Goal: Task Accomplishment & Management: Complete application form

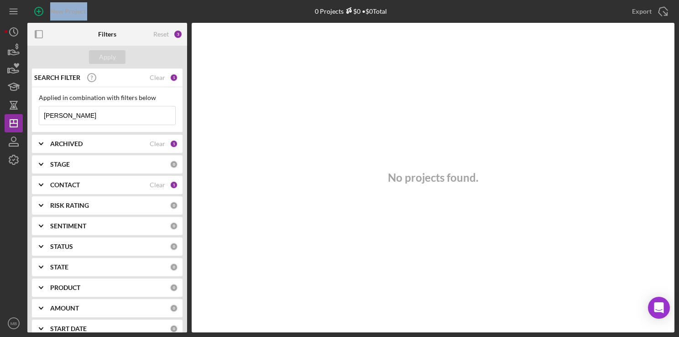
click at [106, 78] on div "New Project 0 Projects $0 • $0 Total [PERSON_NAME] Export Icon/Export Filters R…" at bounding box center [340, 166] width 670 height 332
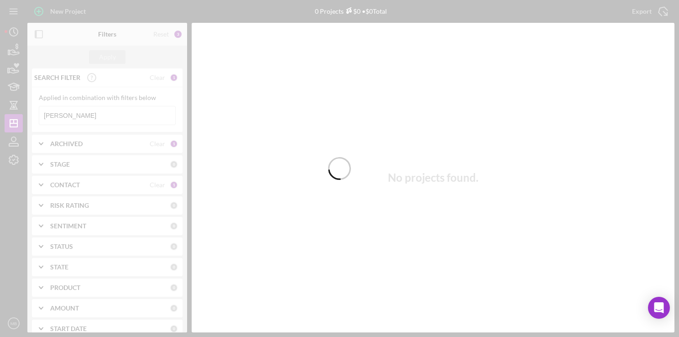
drag, startPoint x: 117, startPoint y: 51, endPoint x: 100, endPoint y: 109, distance: 59.9
click at [100, 109] on div at bounding box center [339, 168] width 679 height 337
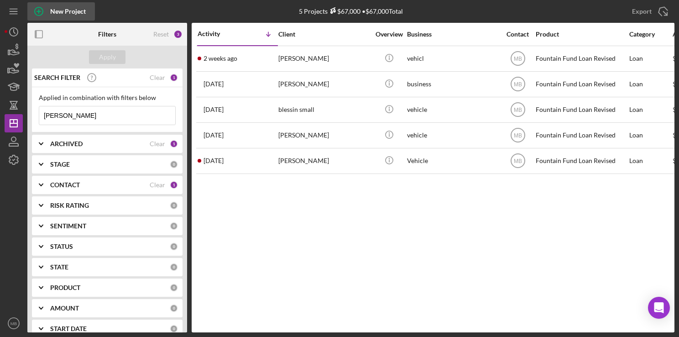
click at [45, 8] on icon "button" at bounding box center [38, 11] width 23 height 23
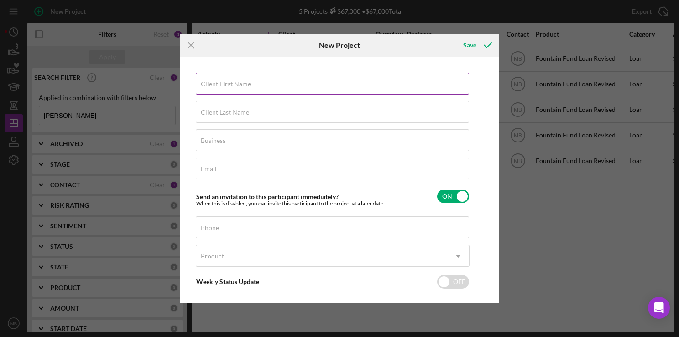
click at [382, 89] on input "Client First Name" at bounding box center [332, 84] width 273 height 22
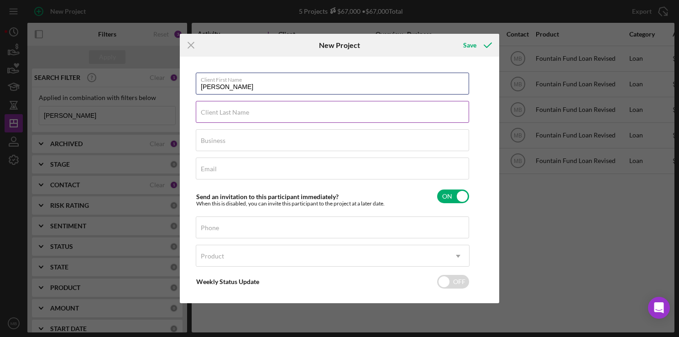
type input "[PERSON_NAME]"
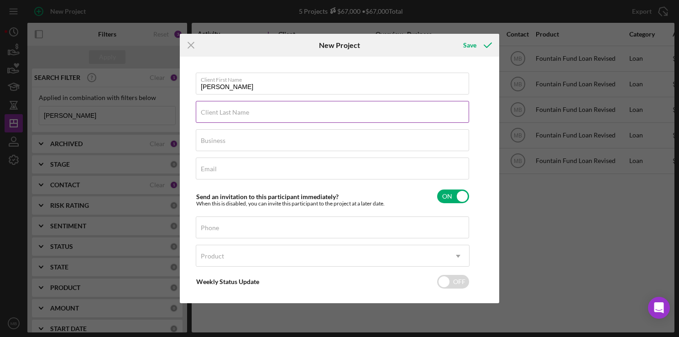
click at [368, 116] on input "Client Last Name" at bounding box center [332, 112] width 273 height 22
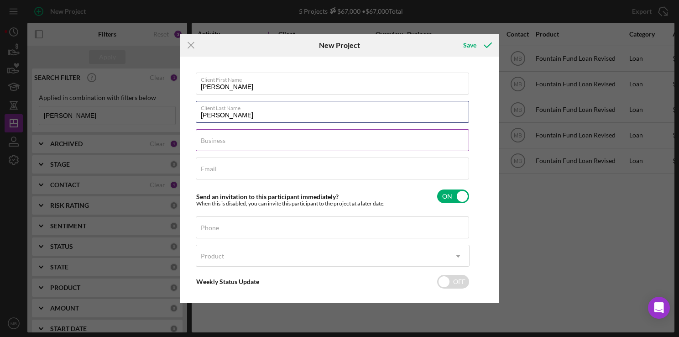
type input "[PERSON_NAME]"
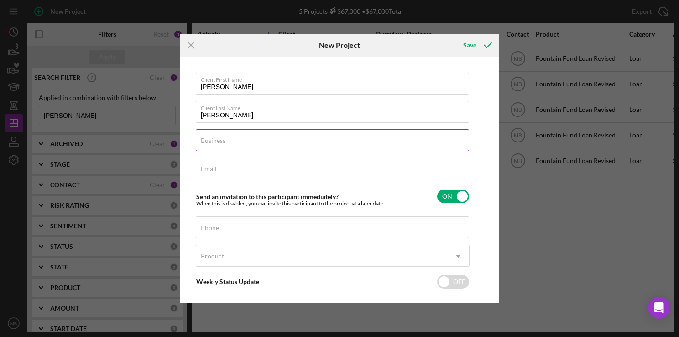
click at [341, 141] on div "Business Required" at bounding box center [333, 140] width 274 height 23
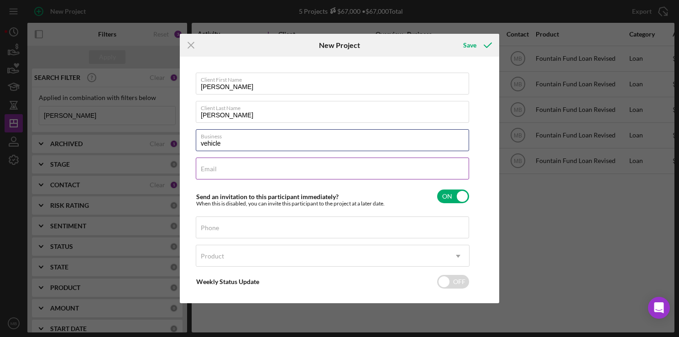
type input "vehicle"
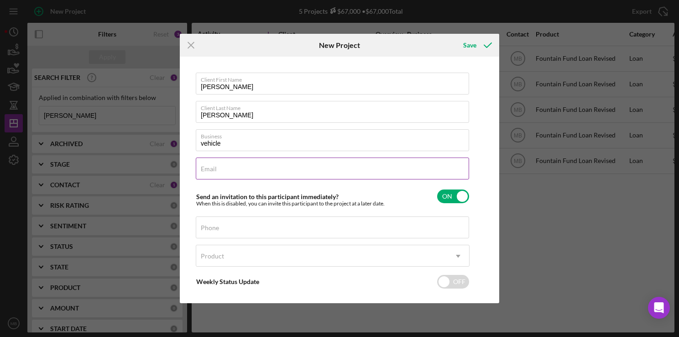
click at [397, 174] on input "Email" at bounding box center [332, 168] width 273 height 22
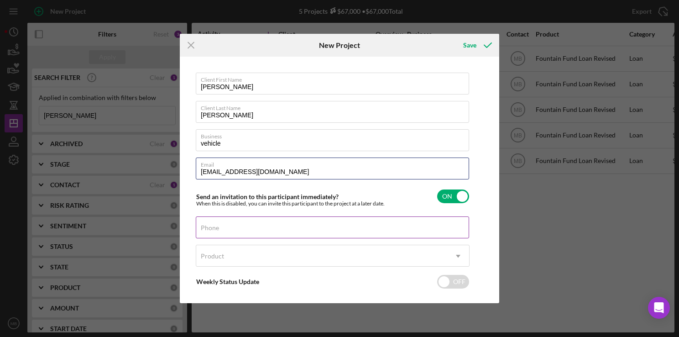
type input "[EMAIL_ADDRESS][DOMAIN_NAME]"
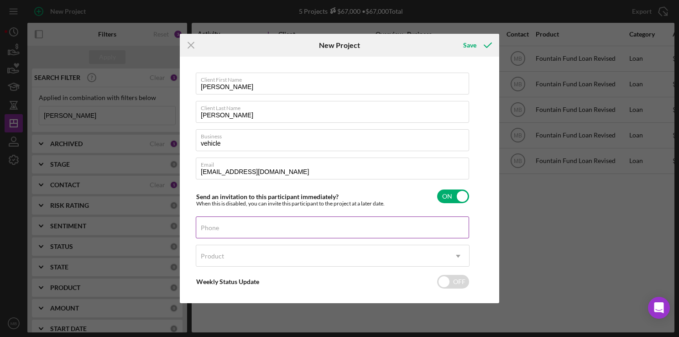
click at [357, 231] on input "Phone" at bounding box center [332, 227] width 273 height 22
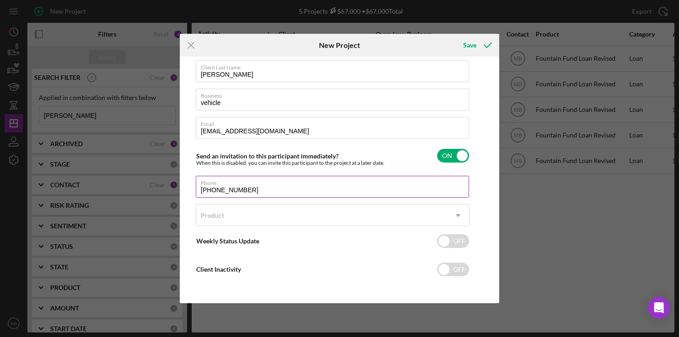
type input "[PHONE_NUMBER]"
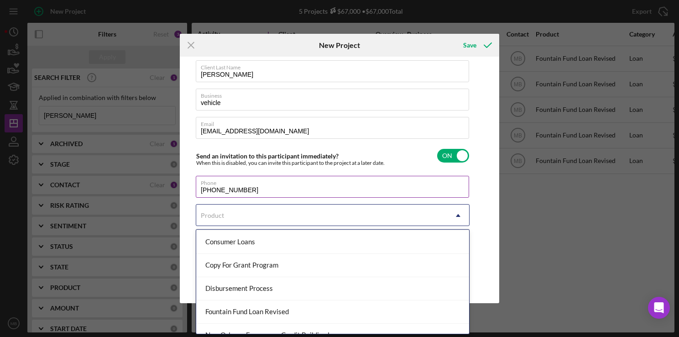
scroll to position [81, 0]
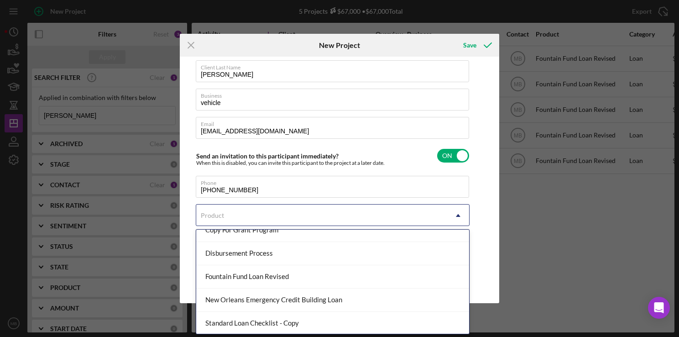
click at [319, 285] on div "Fountain Fund Loan Revised" at bounding box center [332, 276] width 273 height 23
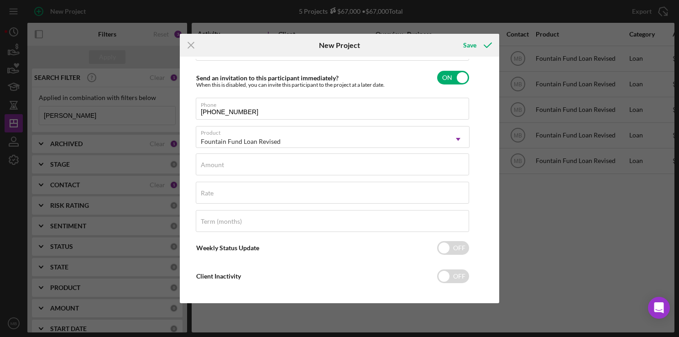
scroll to position [118, 0]
click at [357, 168] on div "Amount" at bounding box center [333, 165] width 274 height 23
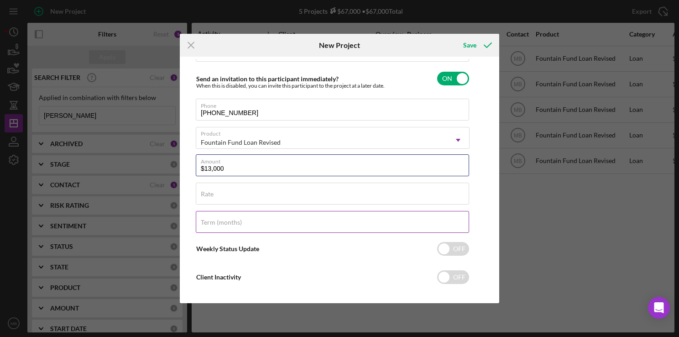
type input "$13,000"
click at [397, 226] on input "Term (months)" at bounding box center [332, 222] width 273 height 22
type input "36"
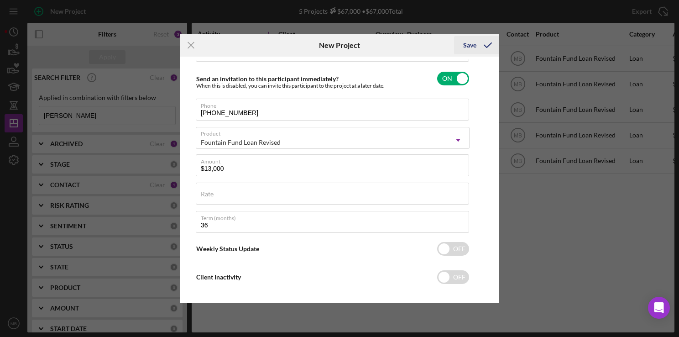
click at [468, 46] on div "Save" at bounding box center [469, 45] width 13 height 18
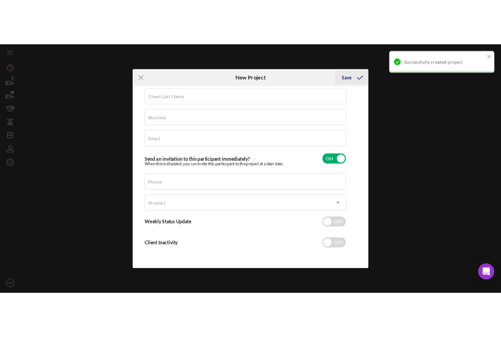
scroll to position [41, 0]
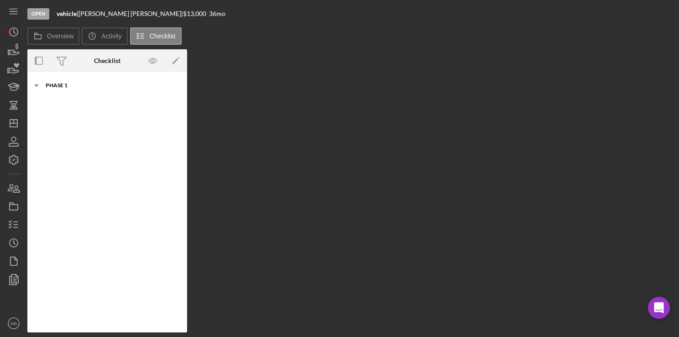
click at [46, 88] on div "Icon/Expander Phase 1 0 / 10" at bounding box center [107, 85] width 160 height 18
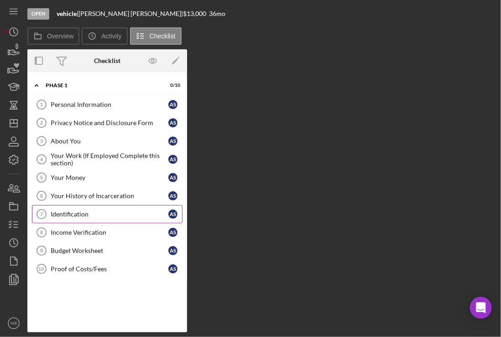
click at [83, 213] on div "Identification" at bounding box center [110, 213] width 118 height 7
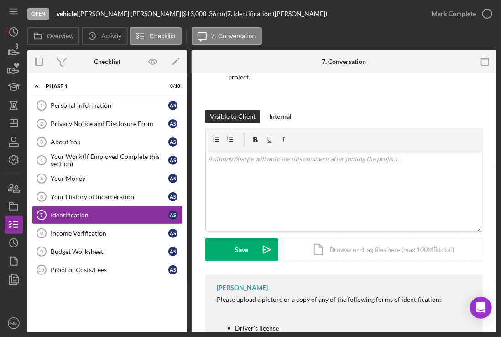
scroll to position [102, 0]
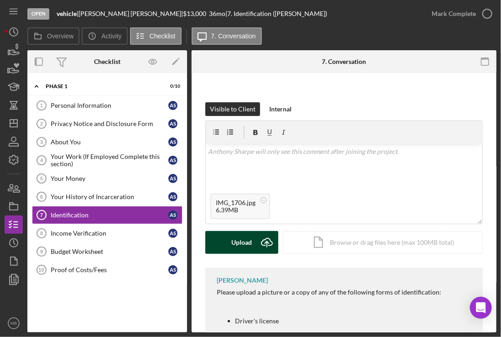
click at [258, 243] on icon "Icon/Upload" at bounding box center [267, 242] width 23 height 23
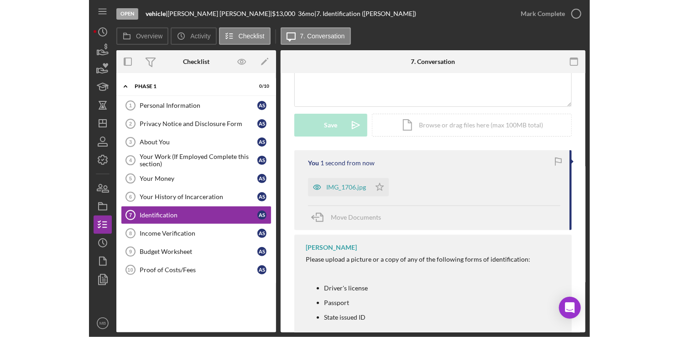
scroll to position [0, 0]
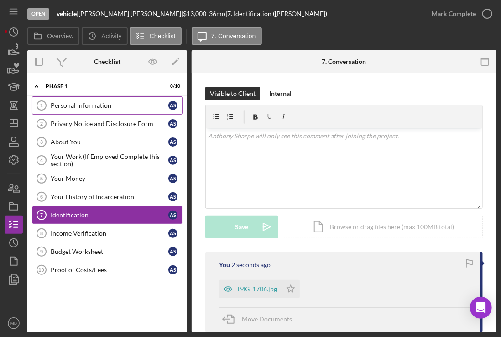
click at [82, 103] on div "Personal Information" at bounding box center [110, 105] width 118 height 7
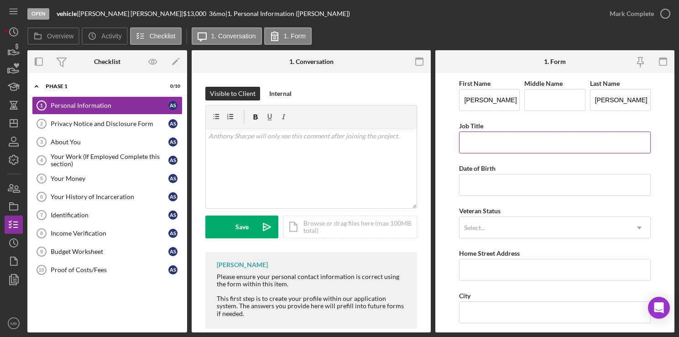
click at [566, 145] on input "Job Title" at bounding box center [554, 142] width 191 height 22
type input "Field Technician"
click at [513, 188] on input "Date of Birth" at bounding box center [554, 185] width 191 height 22
type input "[DATE]"
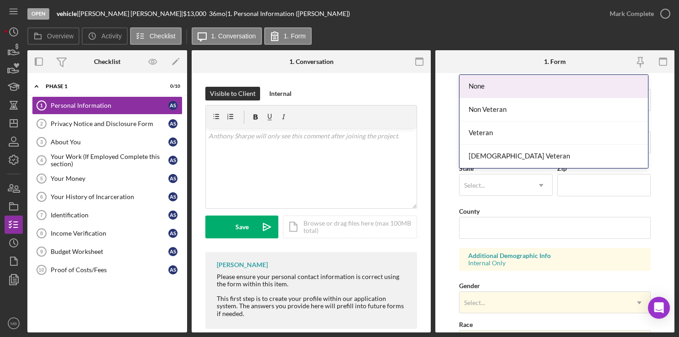
scroll to position [170, 0]
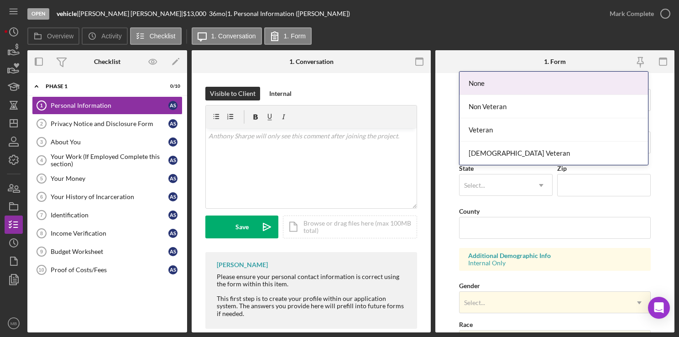
click at [544, 113] on div "Non Veteran" at bounding box center [554, 106] width 188 height 23
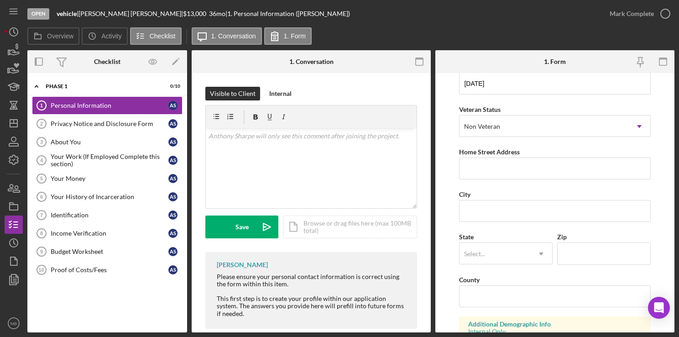
scroll to position [79, 0]
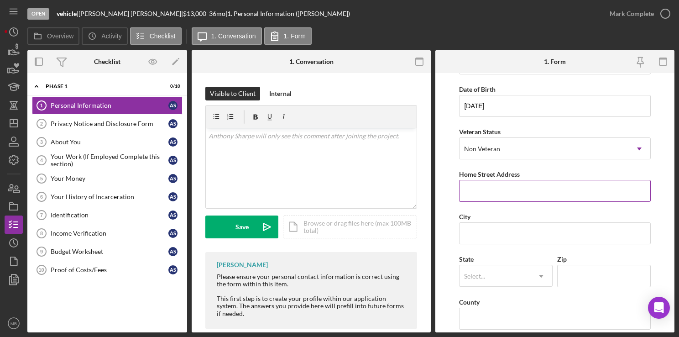
click at [524, 189] on input "Home Street Address" at bounding box center [554, 191] width 191 height 22
type input "[STREET_ADDRESS]"
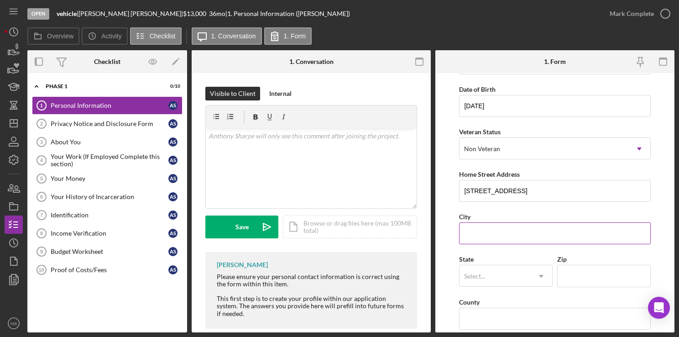
click at [507, 235] on input "City" at bounding box center [554, 233] width 191 height 22
click at [580, 276] on input "Zip" at bounding box center [604, 276] width 94 height 22
click at [584, 277] on input "Zip" at bounding box center [604, 276] width 94 height 22
type input "19082"
click at [502, 234] on input "City" at bounding box center [554, 233] width 191 height 22
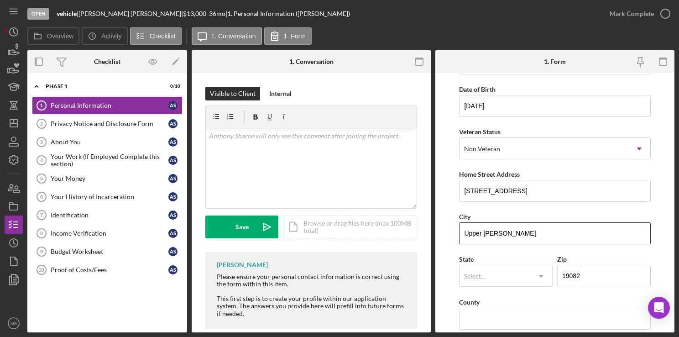
type input "Upper [PERSON_NAME]"
click at [464, 277] on input "text" at bounding box center [464, 275] width 1 height 7
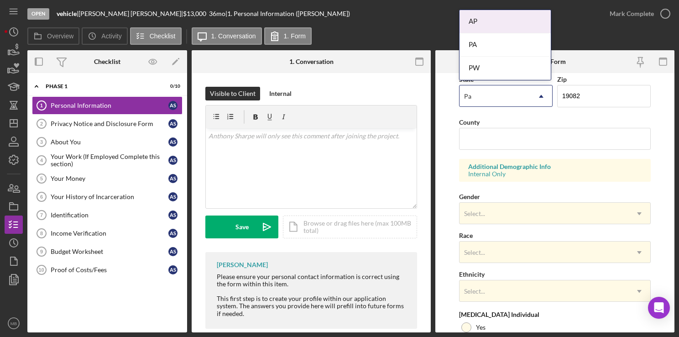
scroll to position [260, 0]
type input "Pa"
click at [544, 139] on input "County" at bounding box center [554, 138] width 191 height 22
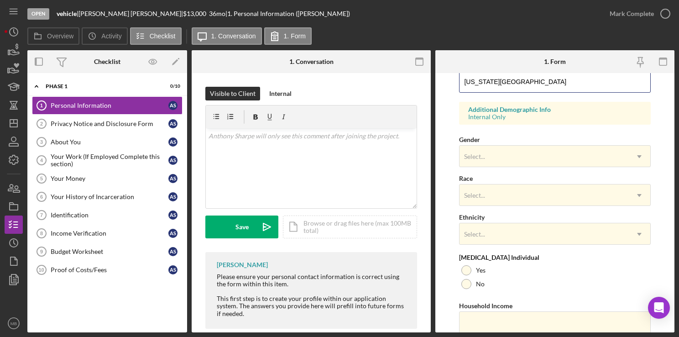
scroll to position [348, 0]
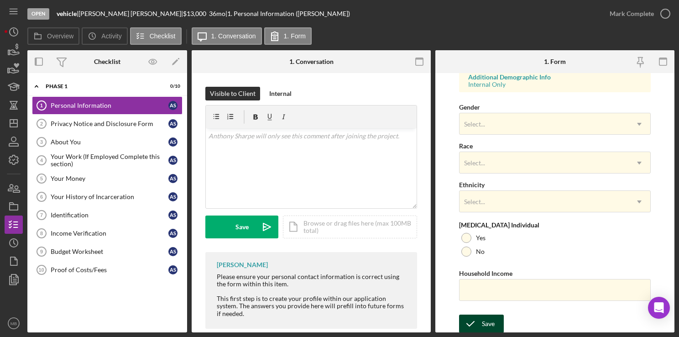
type input "[US_STATE][GEOGRAPHIC_DATA]"
click at [483, 328] on div "Save" at bounding box center [488, 323] width 13 height 18
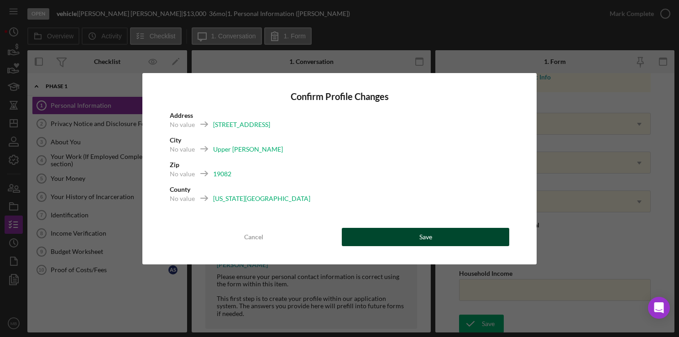
click at [434, 238] on button "Save" at bounding box center [425, 237] width 167 height 18
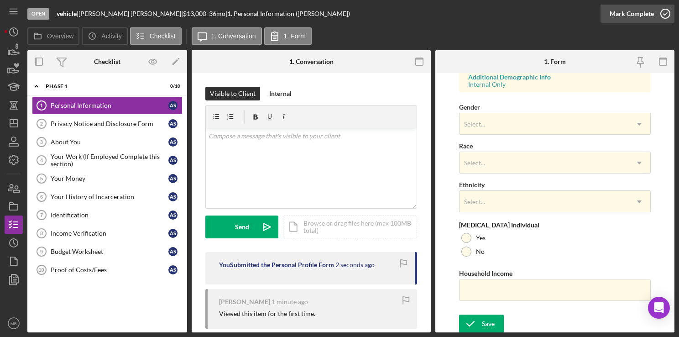
click at [668, 14] on icon "button" at bounding box center [665, 13] width 23 height 23
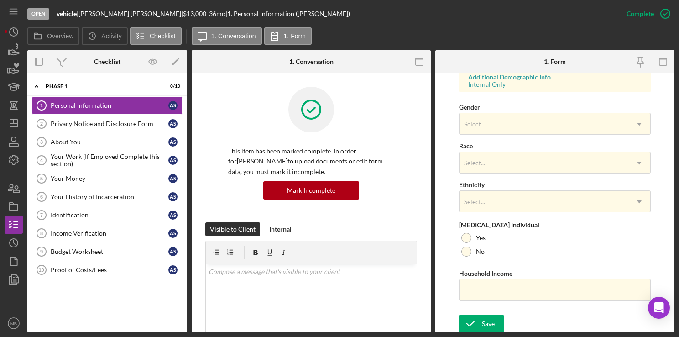
scroll to position [166, 0]
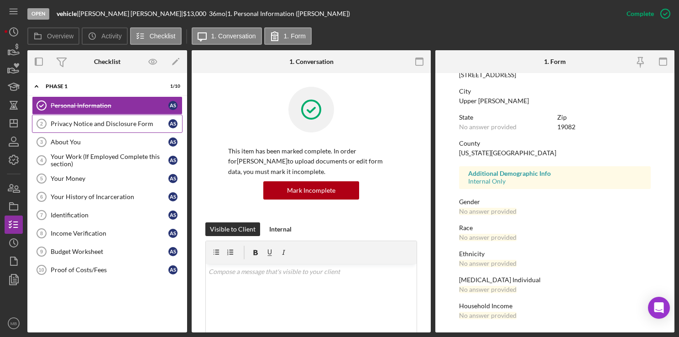
click at [110, 128] on link "Privacy Notice and Disclosure Form 2 Privacy Notice and Disclosure Form A S" at bounding box center [107, 124] width 151 height 18
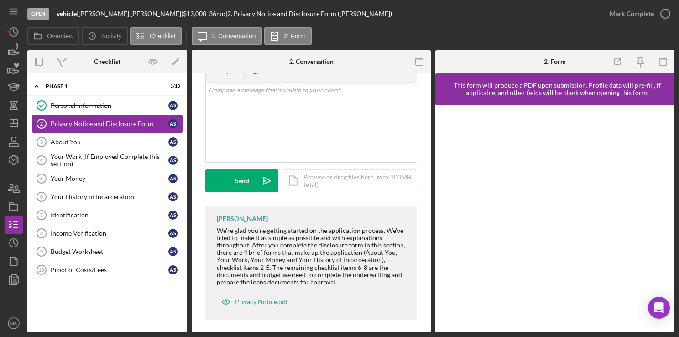
scroll to position [51, 0]
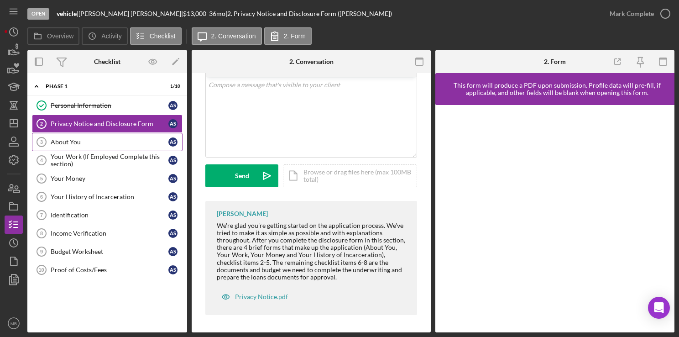
click at [63, 142] on div "About You" at bounding box center [110, 141] width 118 height 7
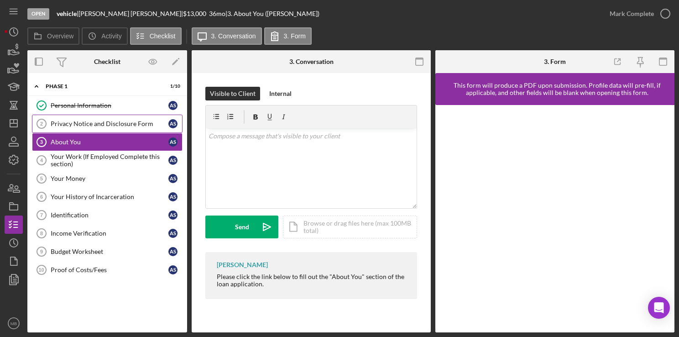
click at [115, 126] on div "Privacy Notice and Disclosure Form" at bounding box center [110, 123] width 118 height 7
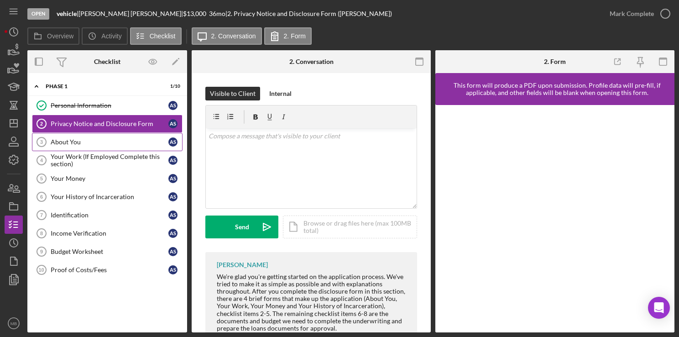
click at [71, 138] on div "About You" at bounding box center [110, 141] width 118 height 7
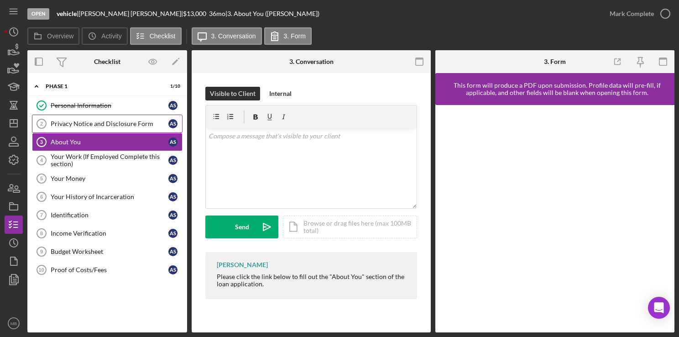
click at [126, 131] on link "Privacy Notice and Disclosure Form 2 Privacy Notice and Disclosure Form A S" at bounding box center [107, 124] width 151 height 18
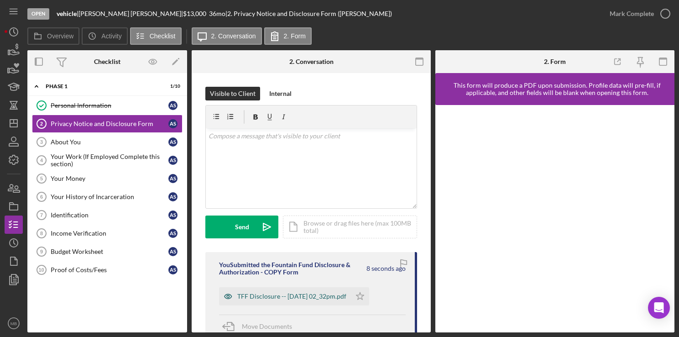
click at [321, 295] on div "TFF Disclosure -- [DATE] 02_32pm.pdf" at bounding box center [291, 296] width 109 height 7
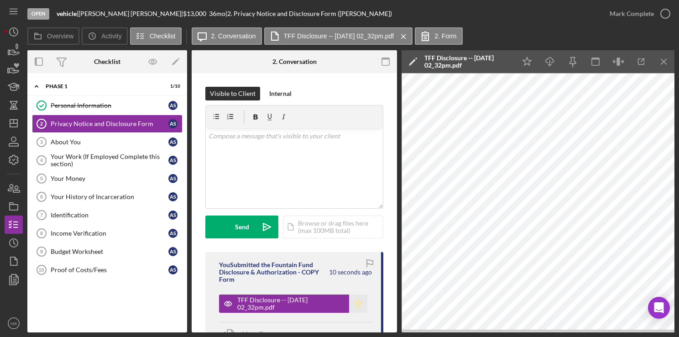
click at [361, 302] on icon "Icon/Star" at bounding box center [358, 303] width 18 height 18
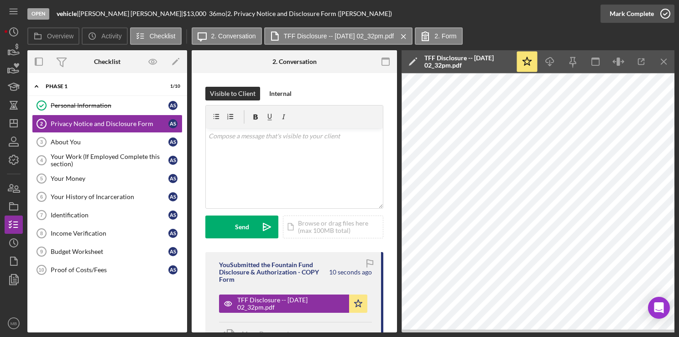
click at [666, 16] on icon "button" at bounding box center [665, 13] width 23 height 23
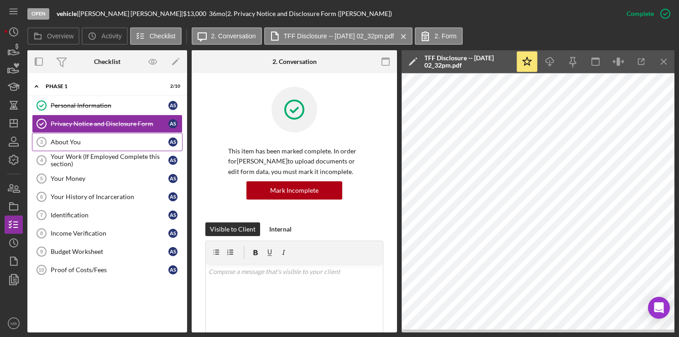
click at [62, 140] on div "About You" at bounding box center [110, 141] width 118 height 7
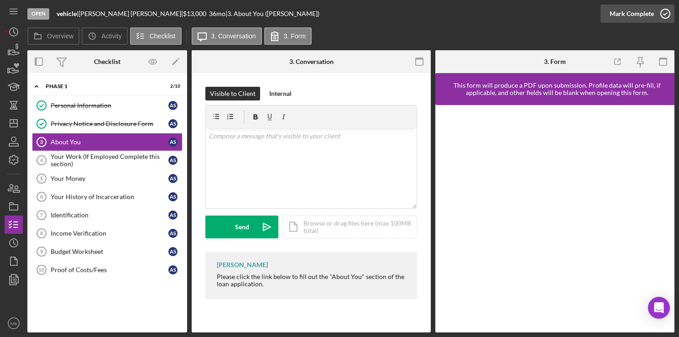
click at [666, 18] on circle "button" at bounding box center [665, 13] width 9 height 9
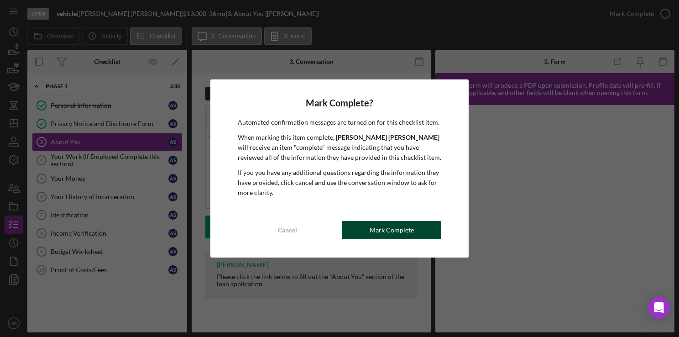
click at [389, 233] on div "Mark Complete" at bounding box center [392, 230] width 44 height 18
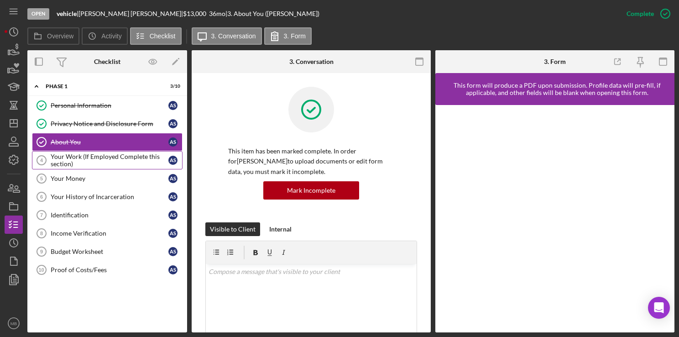
click at [75, 167] on link "Your Work (If Employed Complete this section) 4 Your Work (If Employed Complete…" at bounding box center [107, 160] width 151 height 18
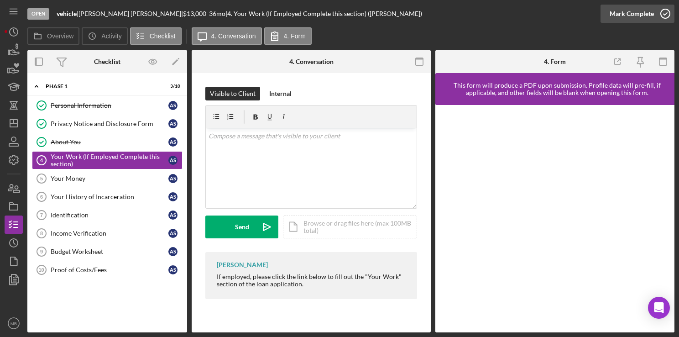
click at [666, 14] on polyline "button" at bounding box center [666, 14] width 4 height 2
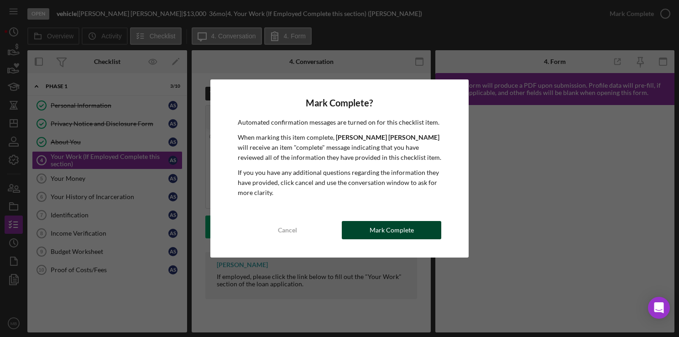
click at [395, 232] on div "Mark Complete" at bounding box center [392, 230] width 44 height 18
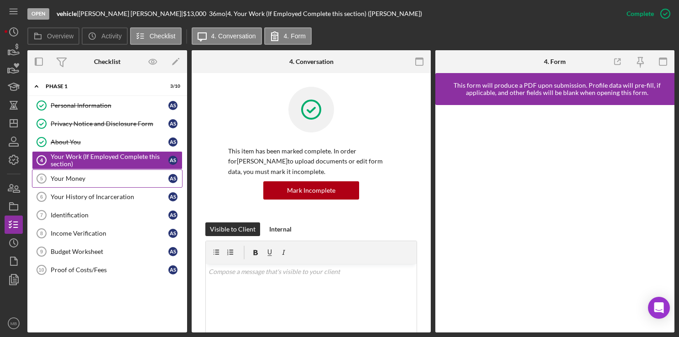
click at [72, 181] on div "Your Money" at bounding box center [110, 178] width 118 height 7
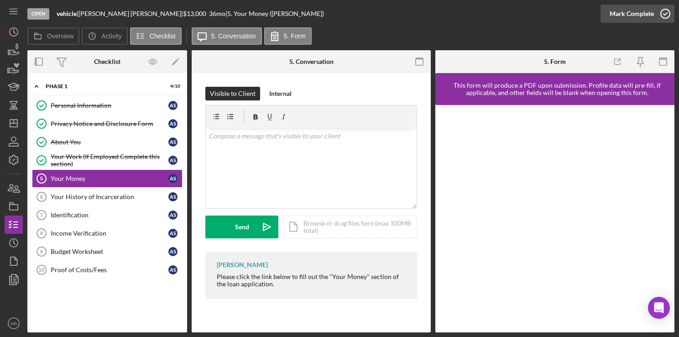
click at [670, 16] on icon "button" at bounding box center [665, 13] width 23 height 23
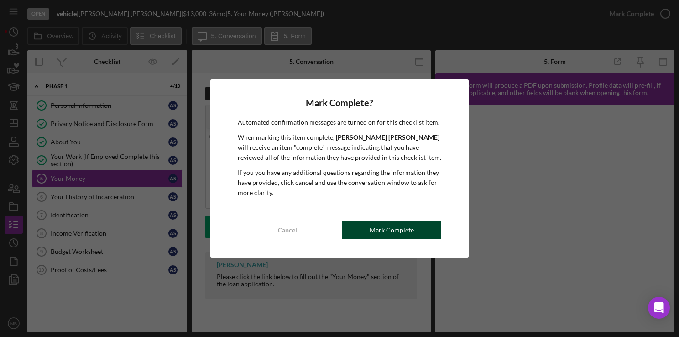
click at [393, 235] on div "Mark Complete" at bounding box center [392, 230] width 44 height 18
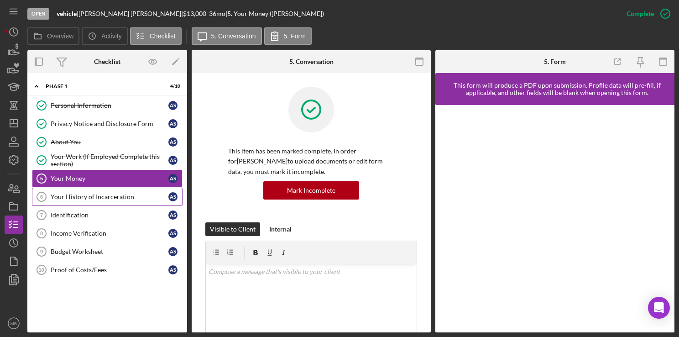
click at [99, 199] on div "Your History of Incarceration" at bounding box center [110, 196] width 118 height 7
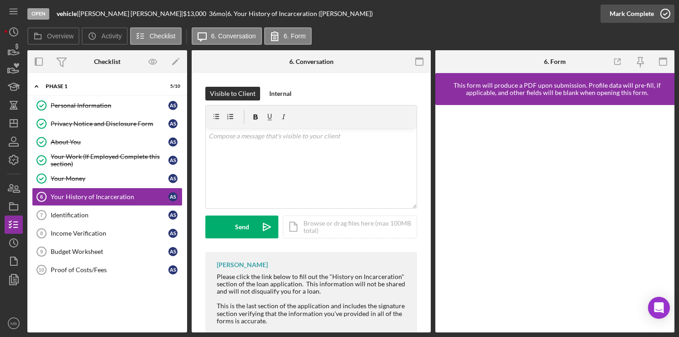
click at [667, 16] on icon "button" at bounding box center [665, 13] width 23 height 23
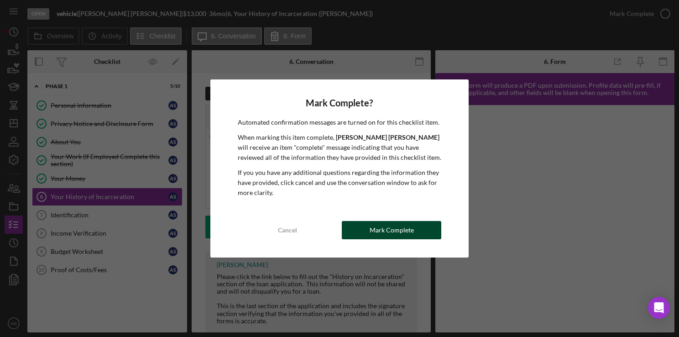
click at [378, 235] on div "Mark Complete" at bounding box center [392, 230] width 44 height 18
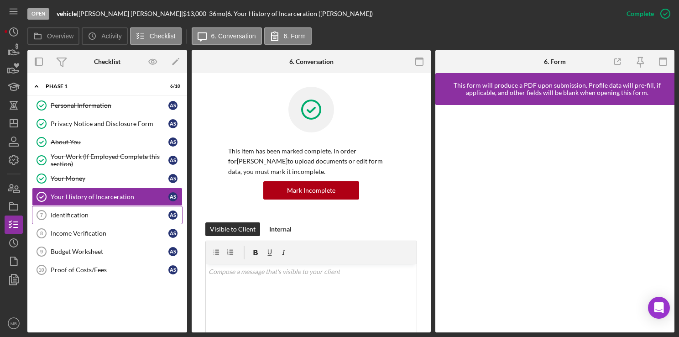
click at [73, 215] on div "Identification" at bounding box center [110, 214] width 118 height 7
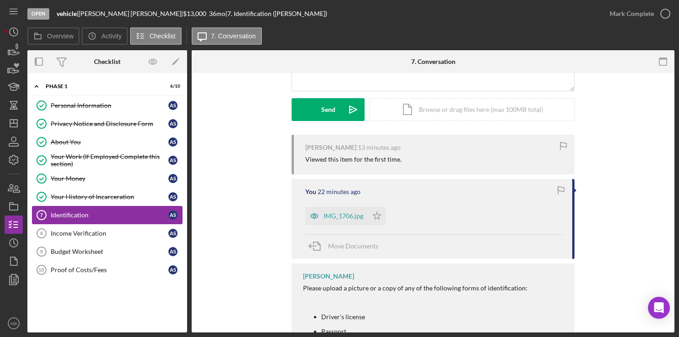
scroll to position [125, 0]
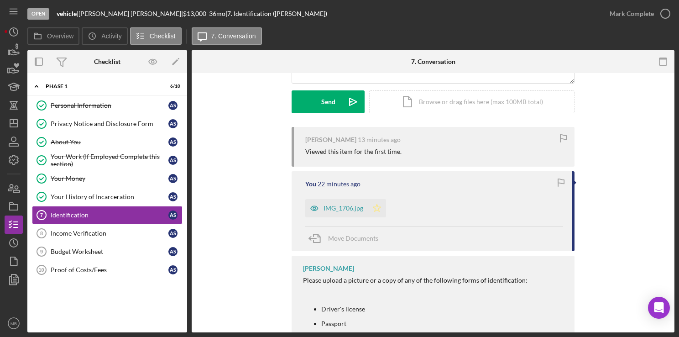
click at [376, 209] on icon "Icon/Star" at bounding box center [377, 208] width 18 height 18
click at [667, 17] on icon "button" at bounding box center [665, 13] width 23 height 23
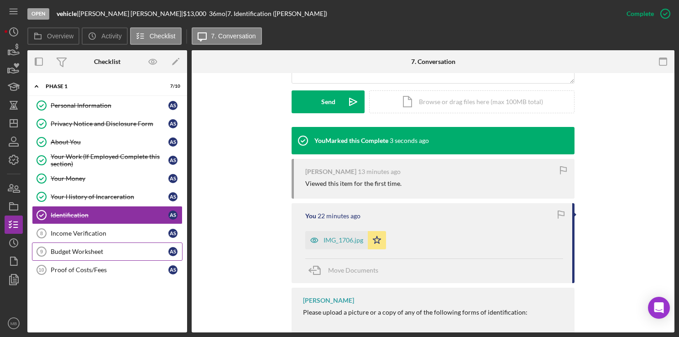
click at [84, 254] on link "Budget Worksheet 9 Budget Worksheet A S" at bounding box center [107, 251] width 151 height 18
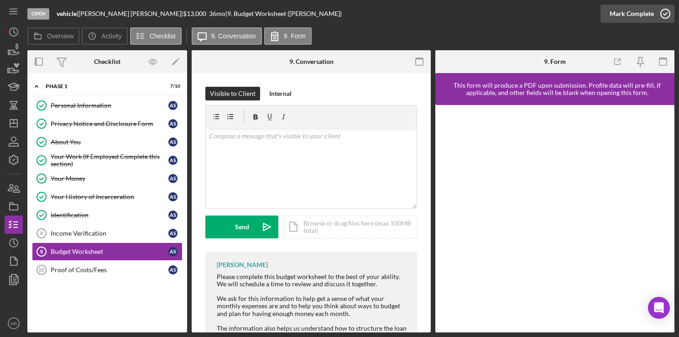
click at [667, 16] on icon "button" at bounding box center [665, 13] width 23 height 23
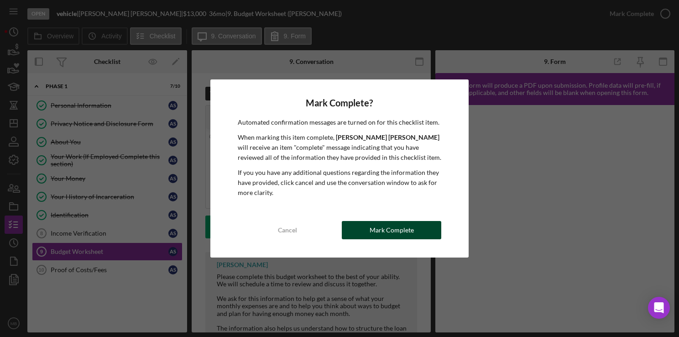
click at [389, 232] on div "Mark Complete" at bounding box center [392, 230] width 44 height 18
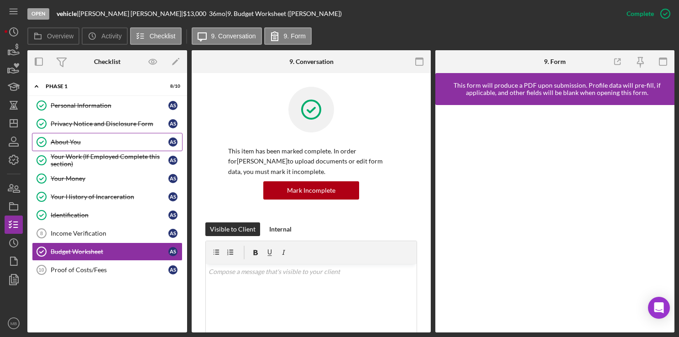
click at [79, 141] on div "About You" at bounding box center [110, 141] width 118 height 7
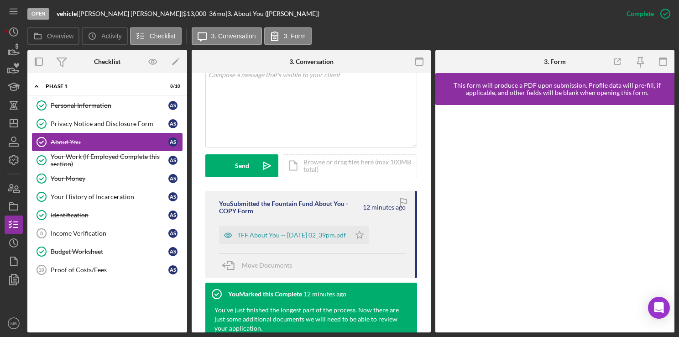
scroll to position [199, 0]
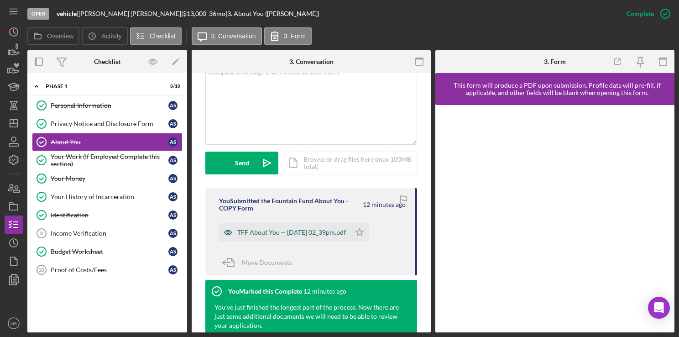
click at [322, 234] on div "TFF About You -- [DATE] 02_39pm.pdf" at bounding box center [291, 232] width 109 height 7
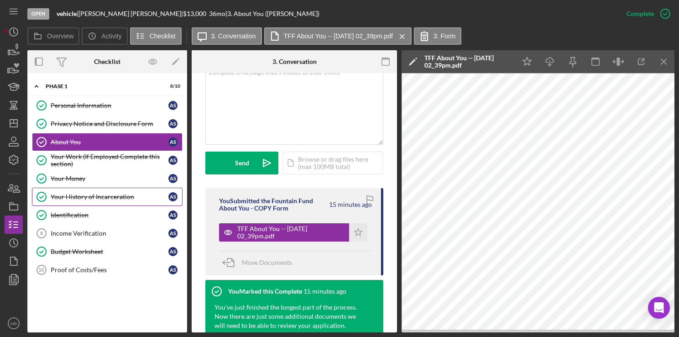
click at [97, 194] on div "Your History of Incarceration" at bounding box center [110, 196] width 118 height 7
